Goal: Find specific page/section: Find specific page/section

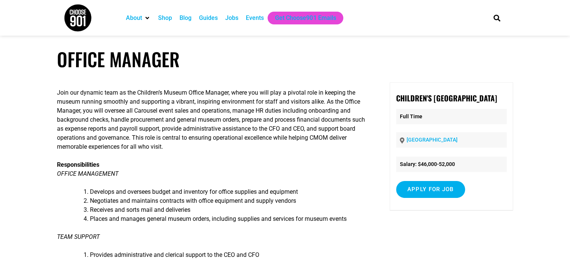
click at [78, 22] on img at bounding box center [78, 18] width 28 height 28
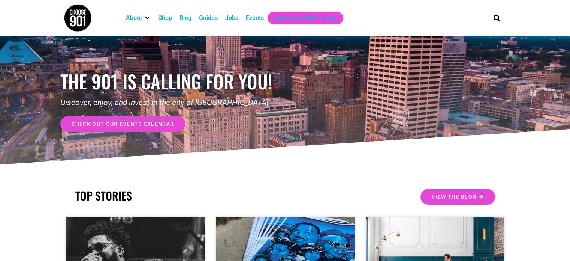
click at [232, 18] on div "Jobs" at bounding box center [231, 17] width 13 height 9
